Goal: Navigation & Orientation: Understand site structure

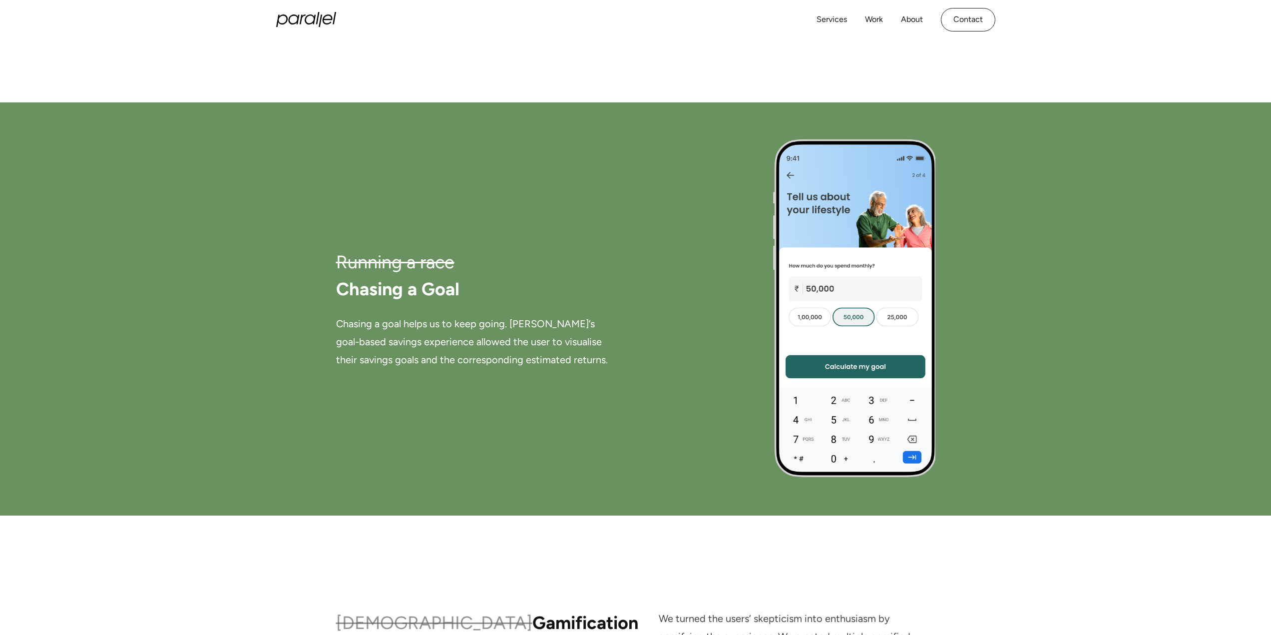
scroll to position [4290, 0]
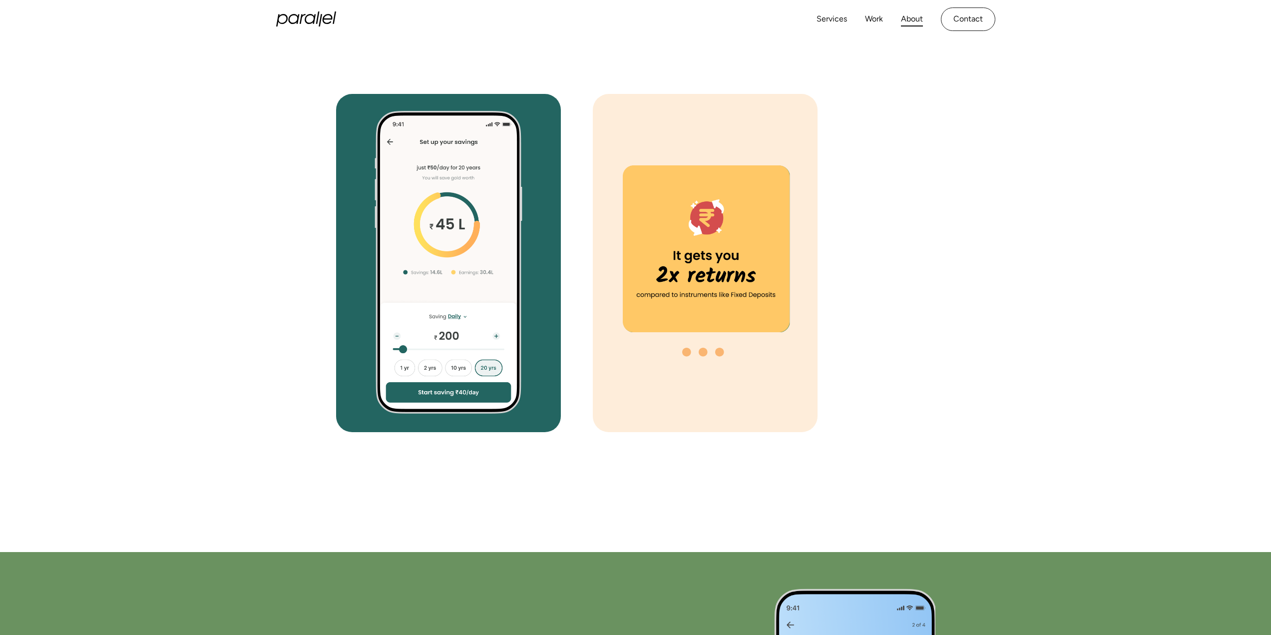
click at [907, 16] on link "About" at bounding box center [912, 19] width 22 height 14
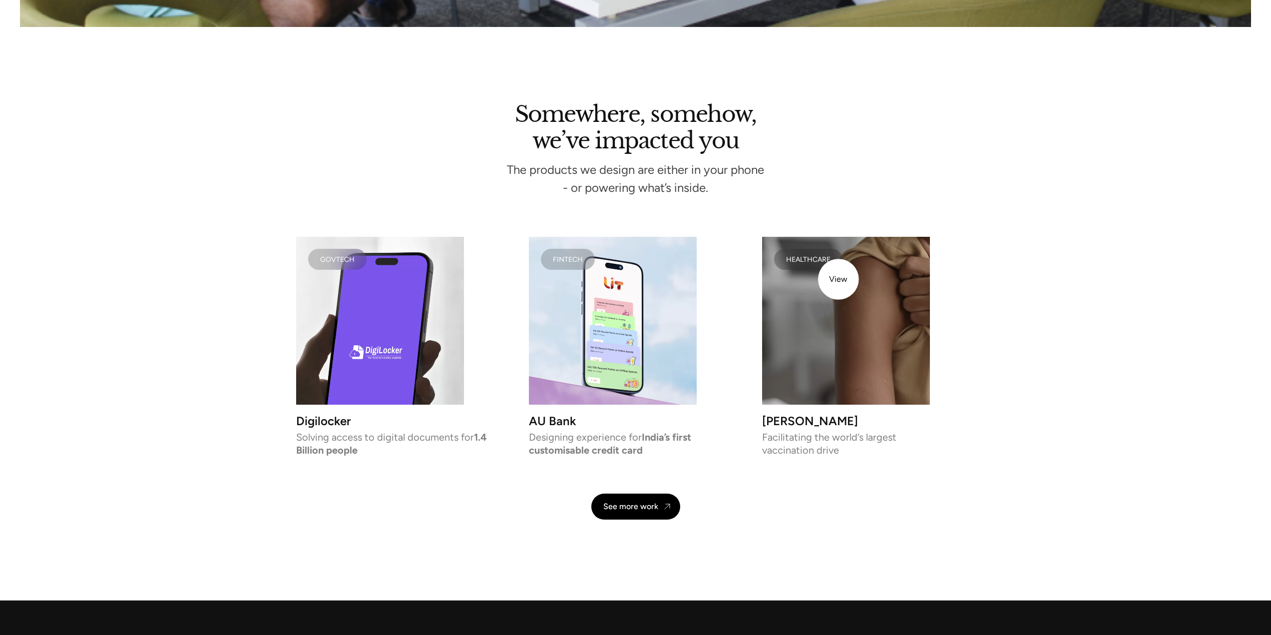
scroll to position [2379, 0]
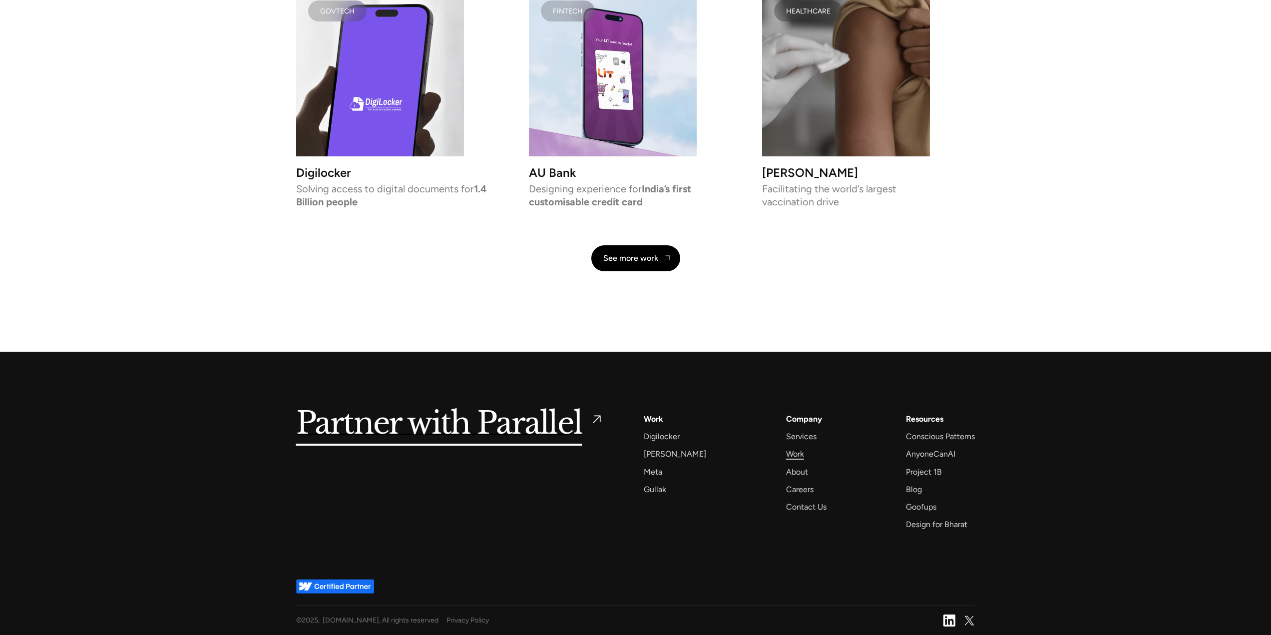
click at [786, 454] on div "Work" at bounding box center [795, 453] width 18 height 13
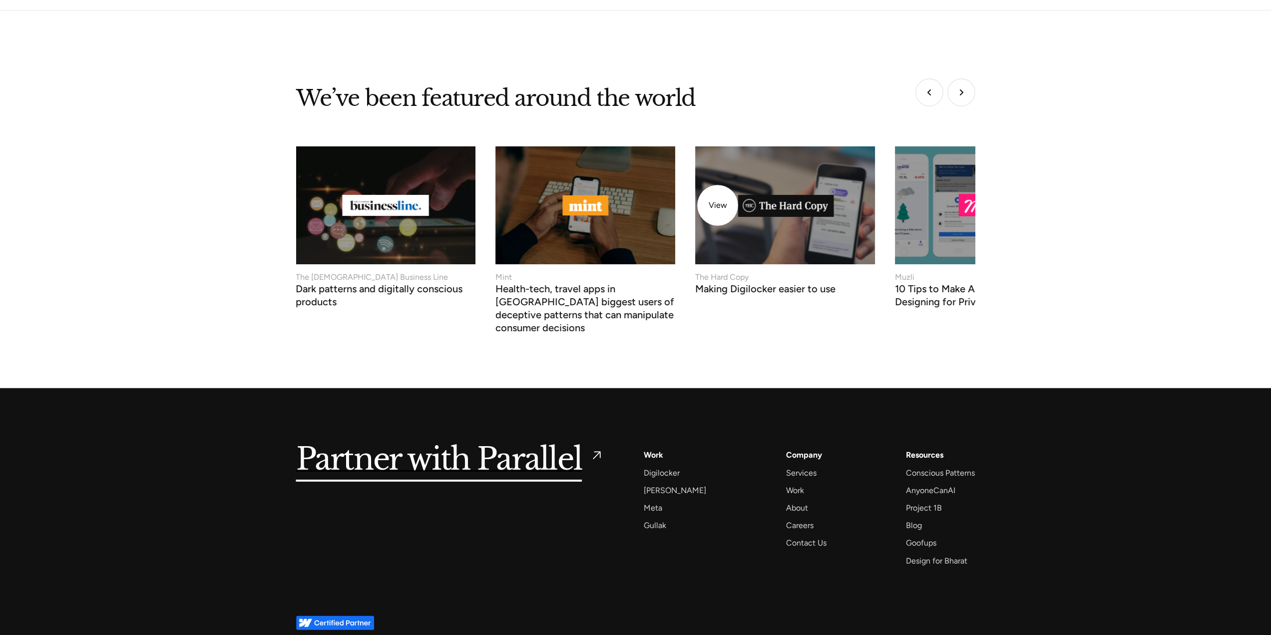
scroll to position [3799, 0]
